Goal: Navigation & Orientation: Find specific page/section

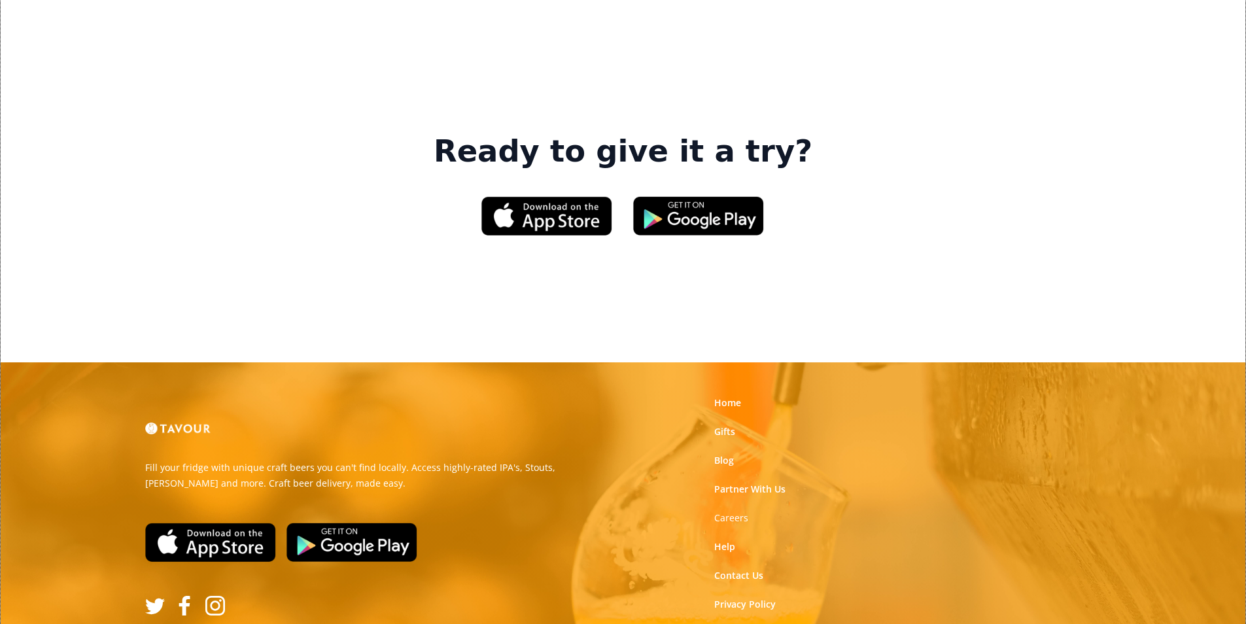
scroll to position [1979, 0]
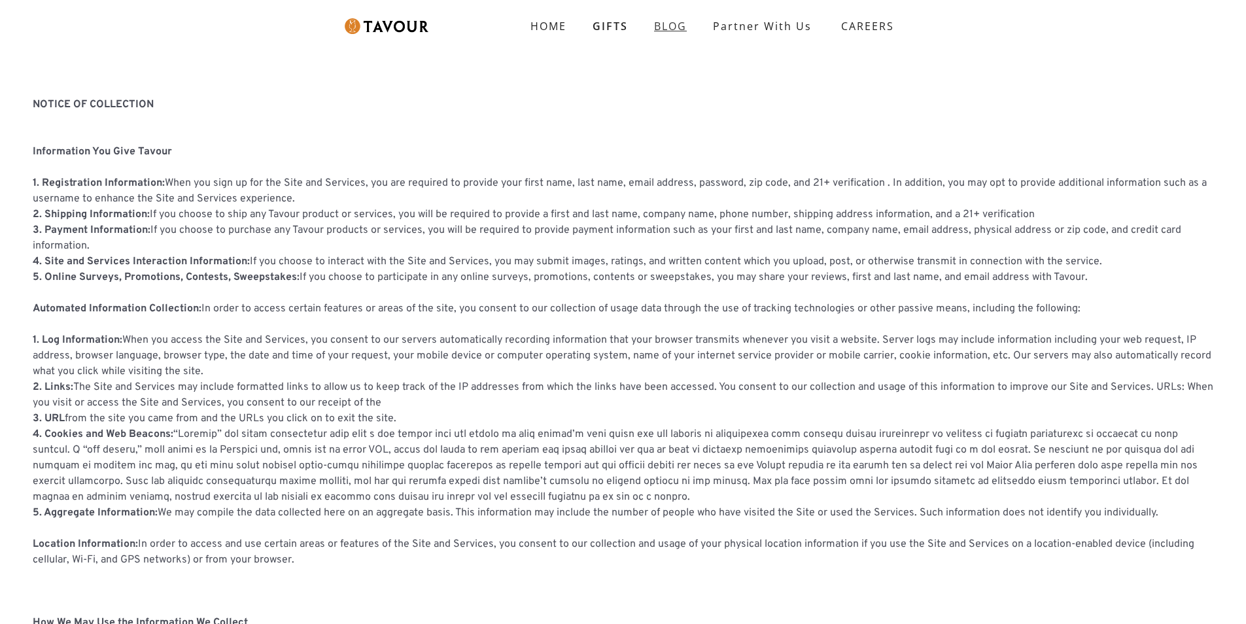
click at [694, 24] on link "BLOG" at bounding box center [670, 26] width 59 height 26
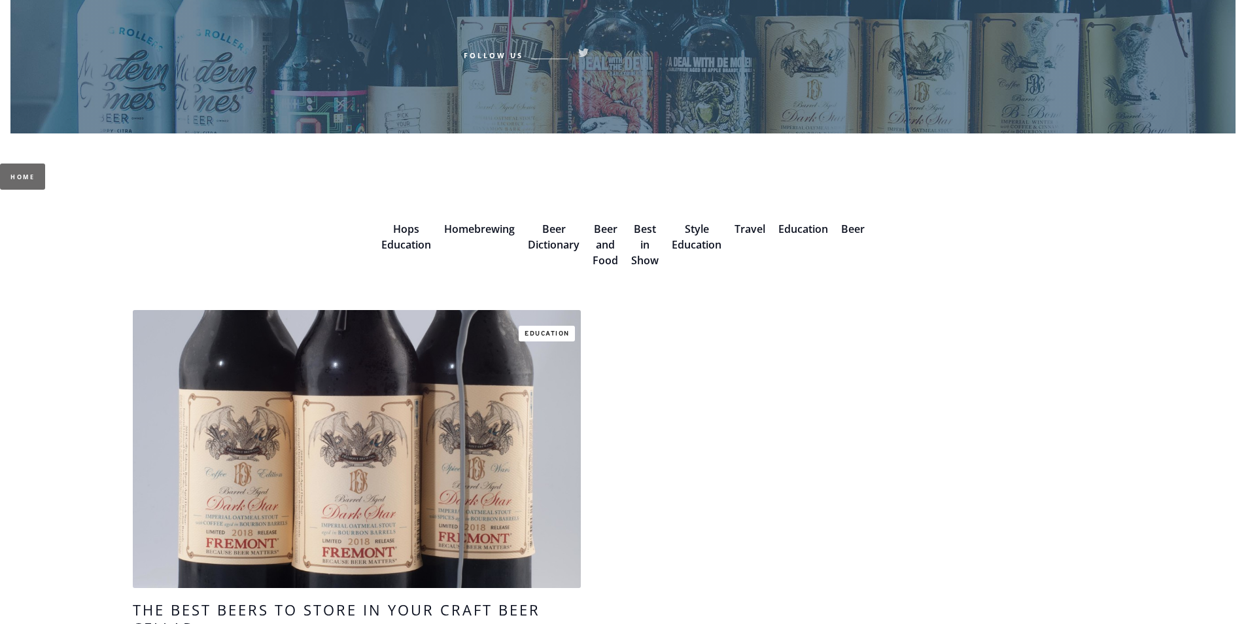
scroll to position [196, 0]
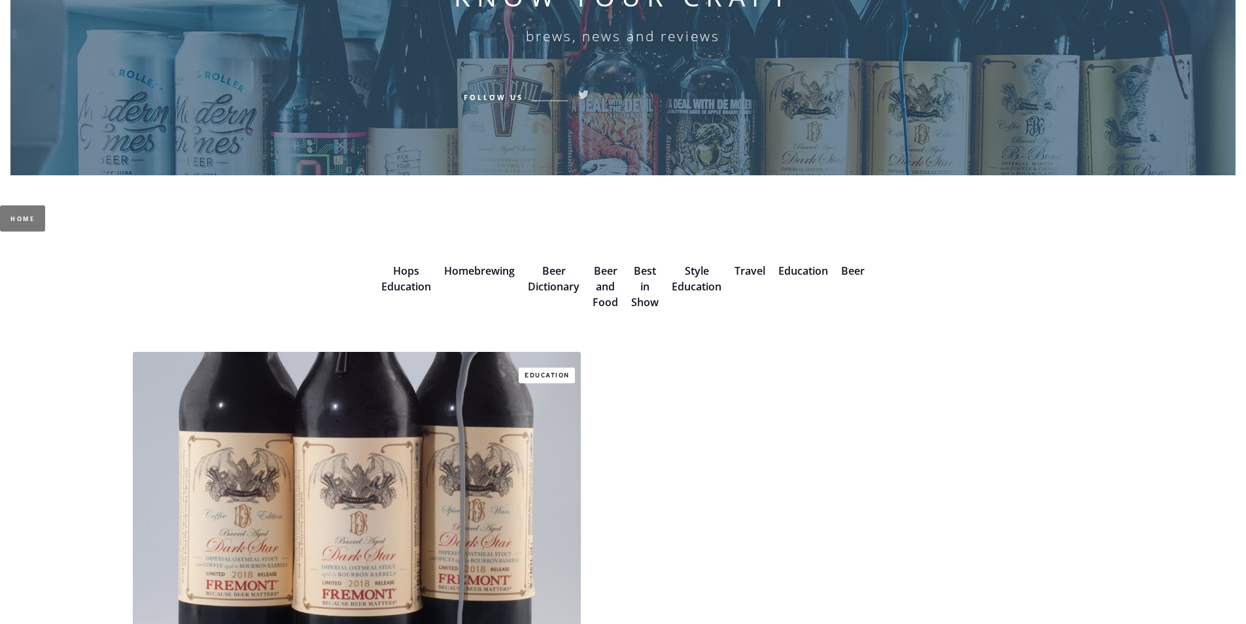
click at [39, 217] on link "Home" at bounding box center [22, 218] width 45 height 26
